Goal: Information Seeking & Learning: Learn about a topic

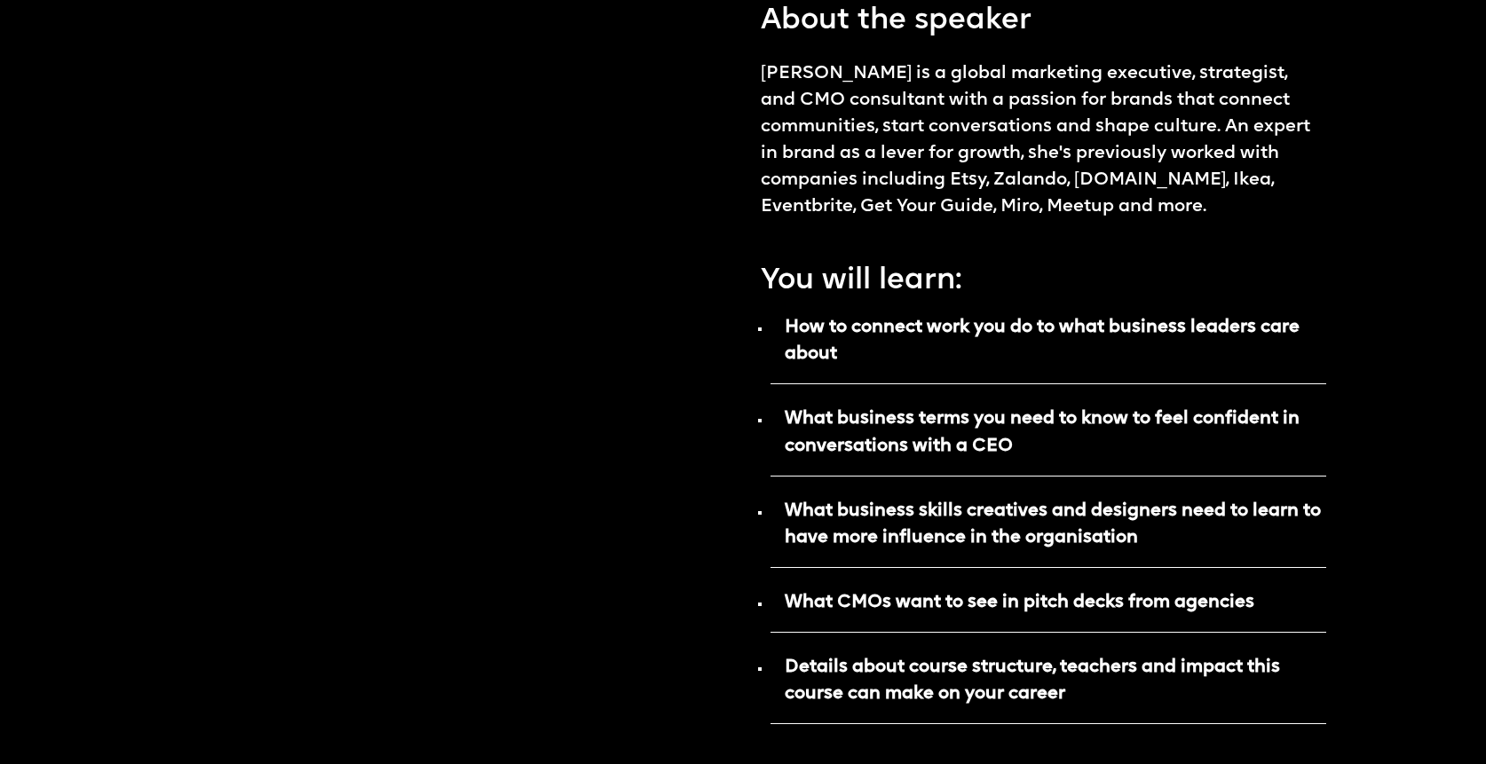
scroll to position [1467, 0]
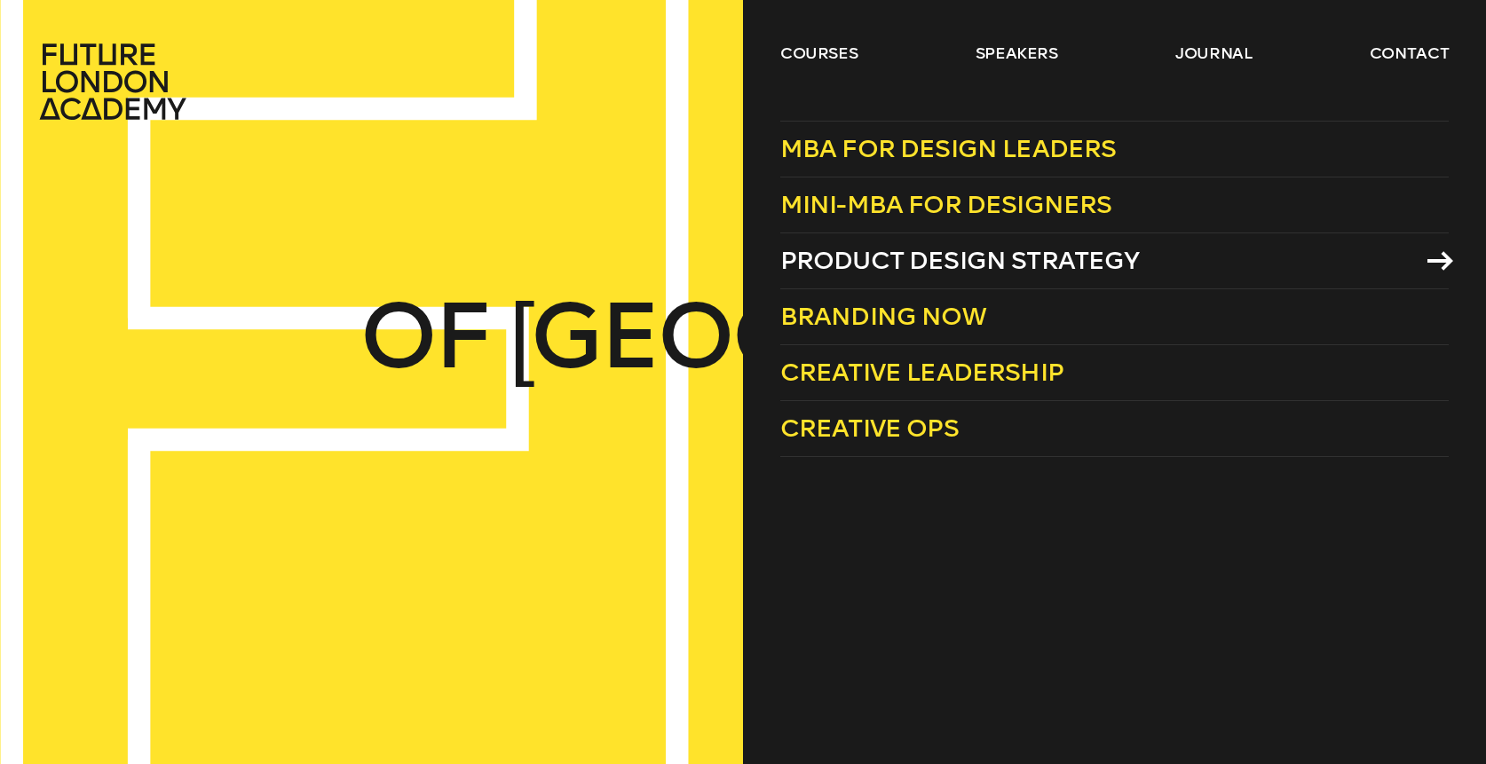
click at [882, 269] on span "Product Design Strategy" at bounding box center [960, 260] width 360 height 29
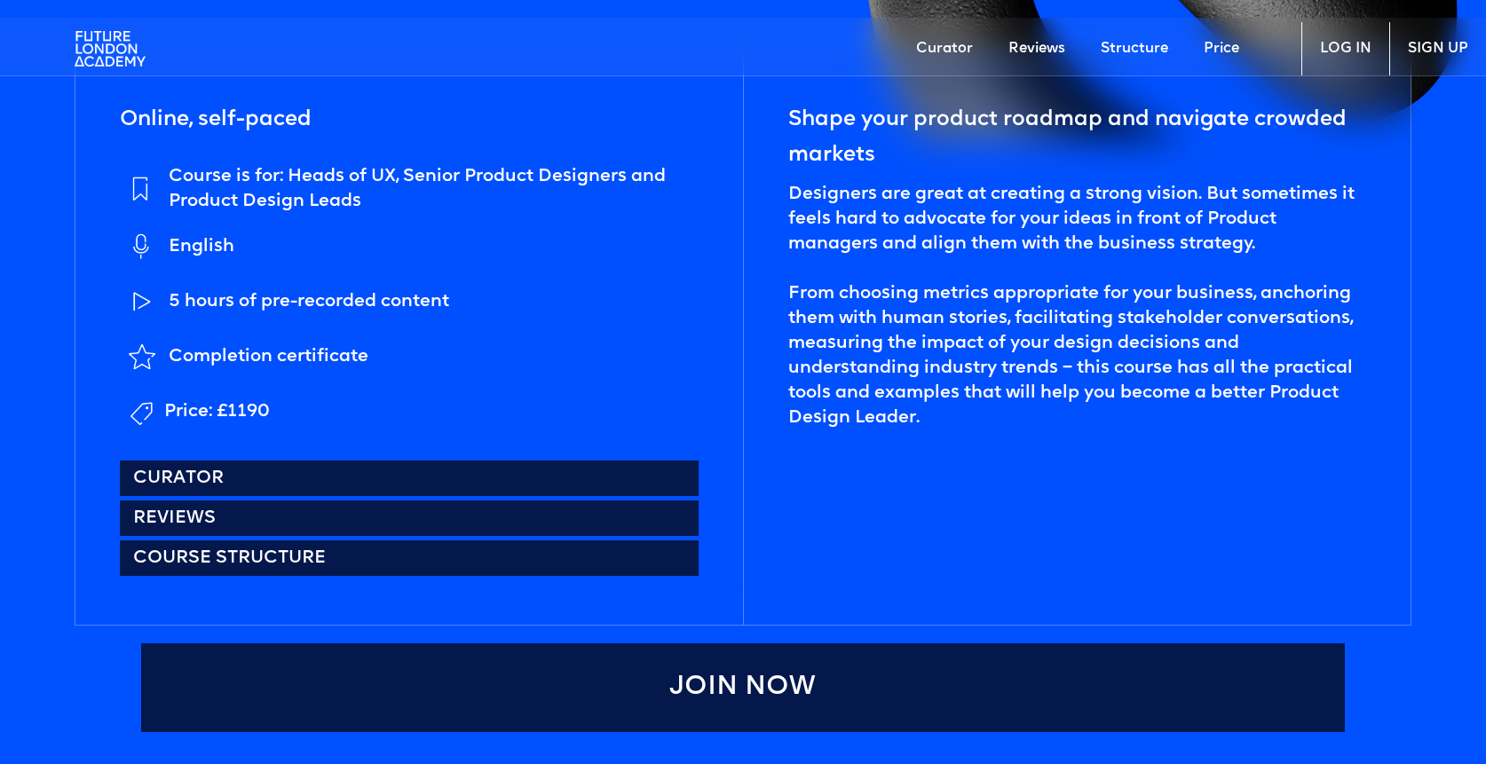
scroll to position [819, 0]
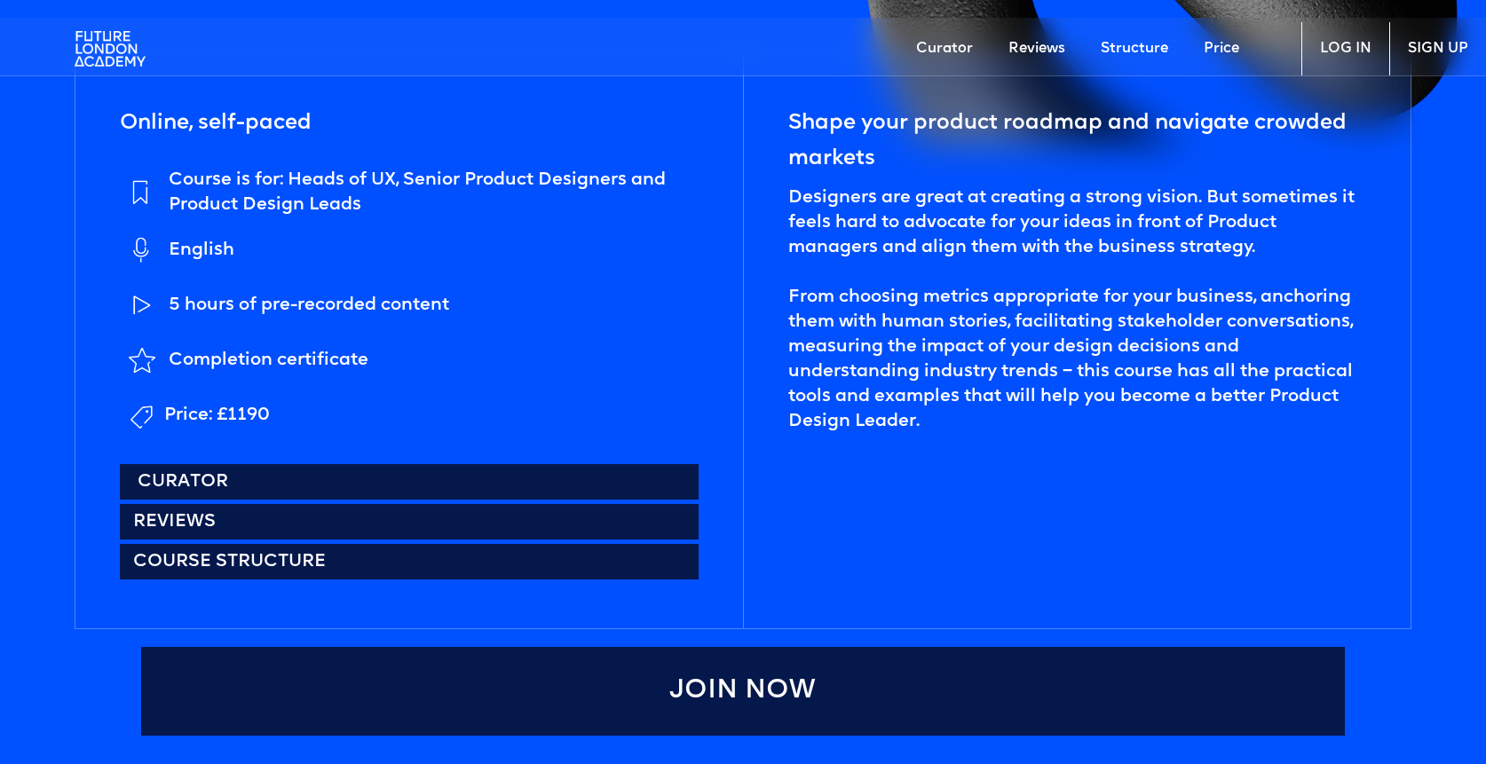
click at [210, 478] on link "Curator" at bounding box center [409, 482] width 579 height 36
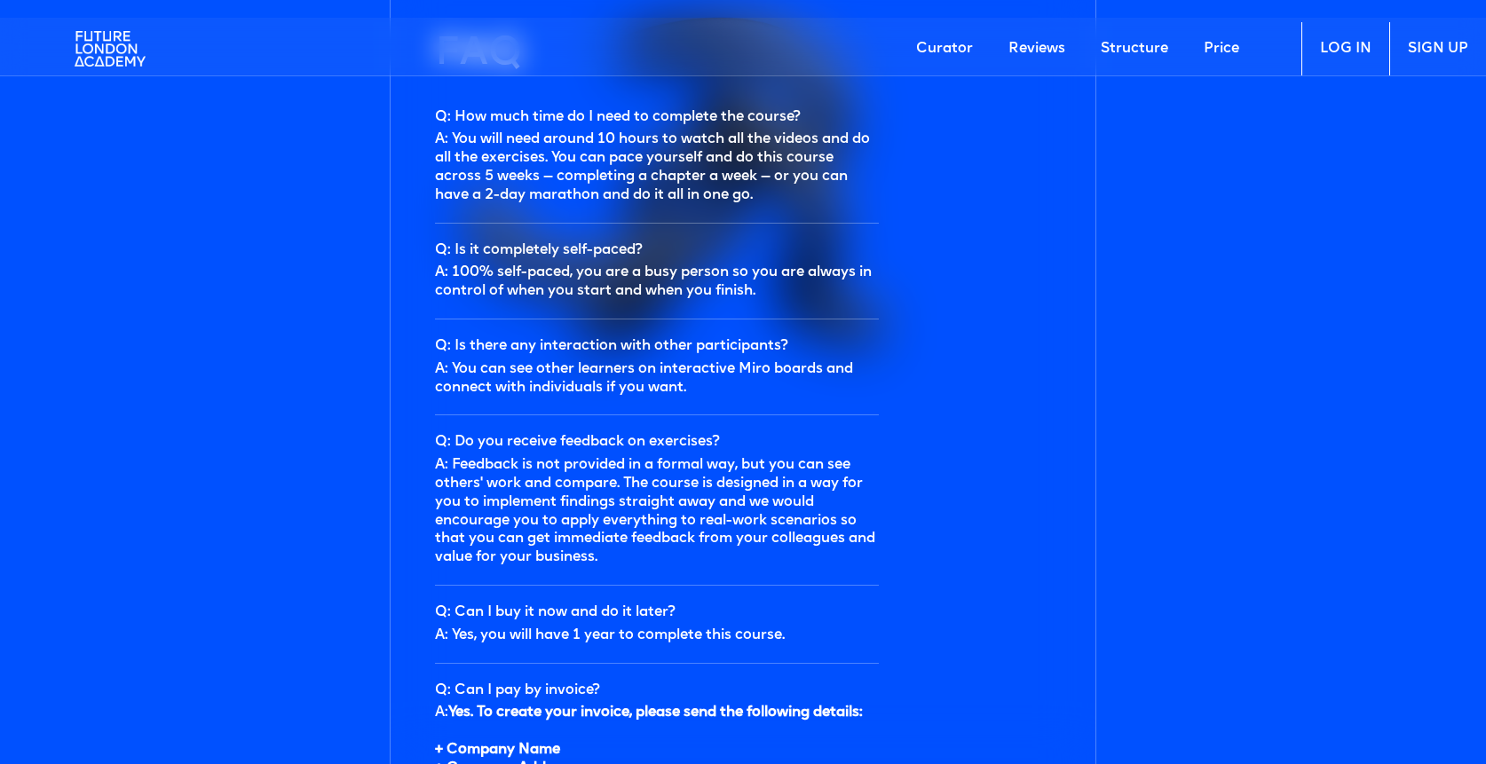
scroll to position [5519, 0]
